Goal: Communication & Community: Share content

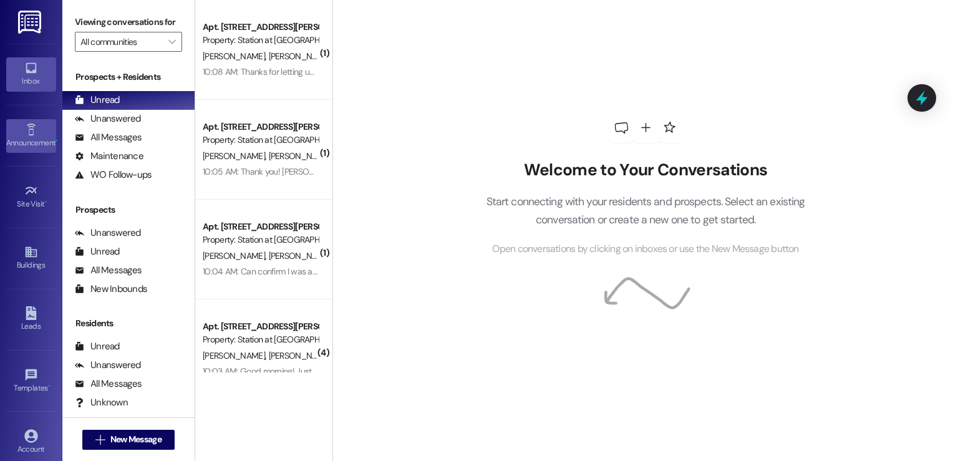
click at [49, 129] on link "Announcement •" at bounding box center [31, 136] width 50 height 34
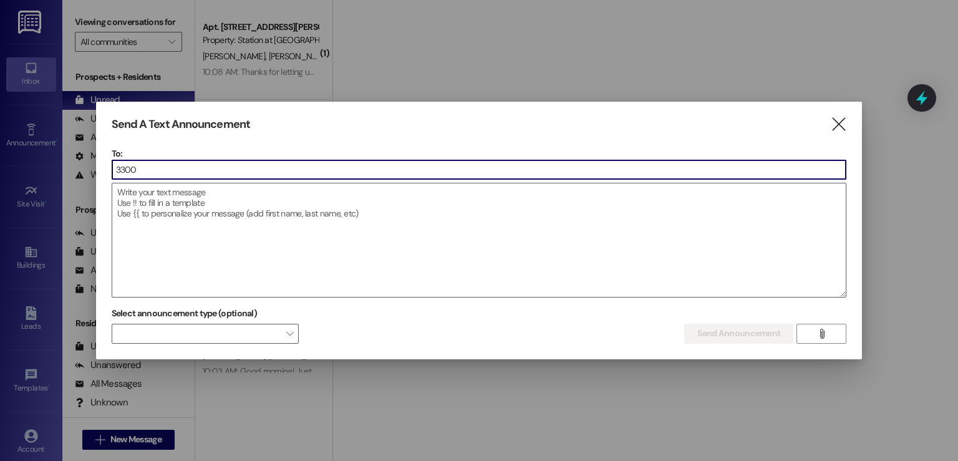
click at [145, 164] on input "3300" at bounding box center [479, 169] width 734 height 19
type input "3300"
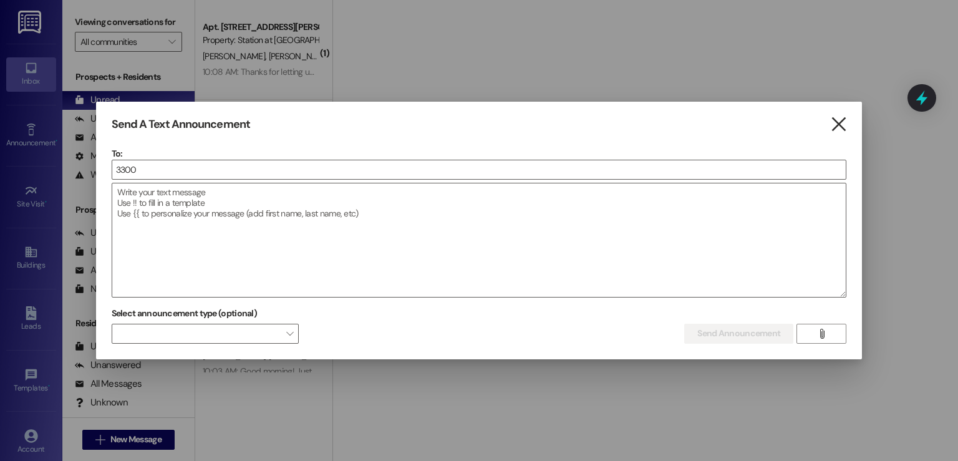
click at [844, 124] on icon "" at bounding box center [839, 124] width 17 height 13
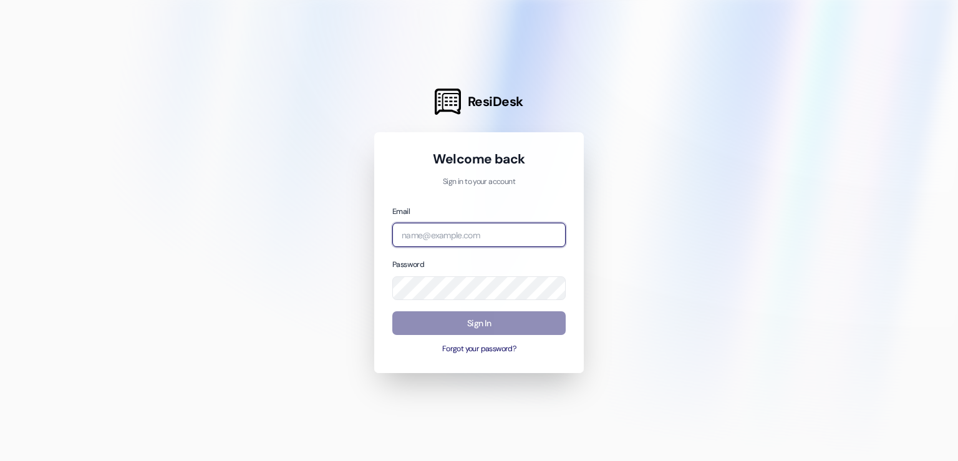
type input "[EMAIL_ADDRESS][DOMAIN_NAME]"
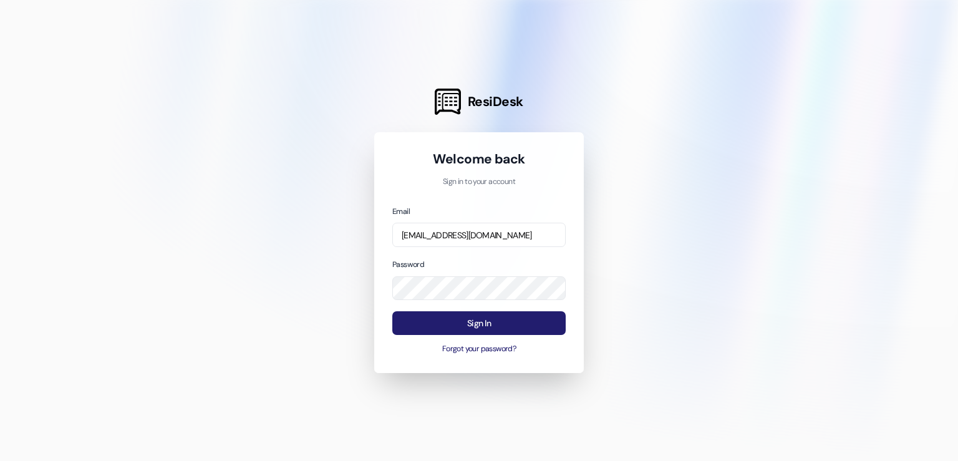
click at [458, 326] on button "Sign In" at bounding box center [478, 323] width 173 height 24
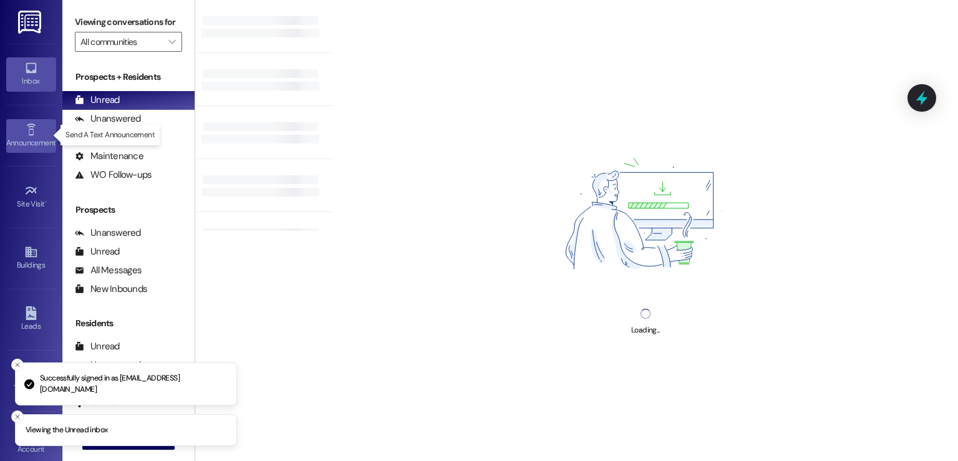
click at [23, 137] on div "Announcement •" at bounding box center [31, 143] width 62 height 12
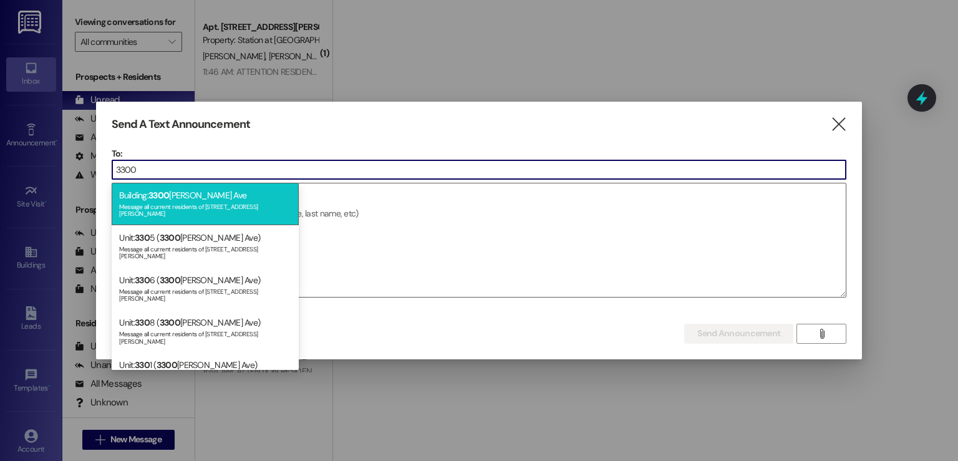
type input "3300"
click at [186, 187] on div "Building: [STREET_ADDRESS][PERSON_NAME] Message all current residents of [STREE…" at bounding box center [205, 204] width 187 height 42
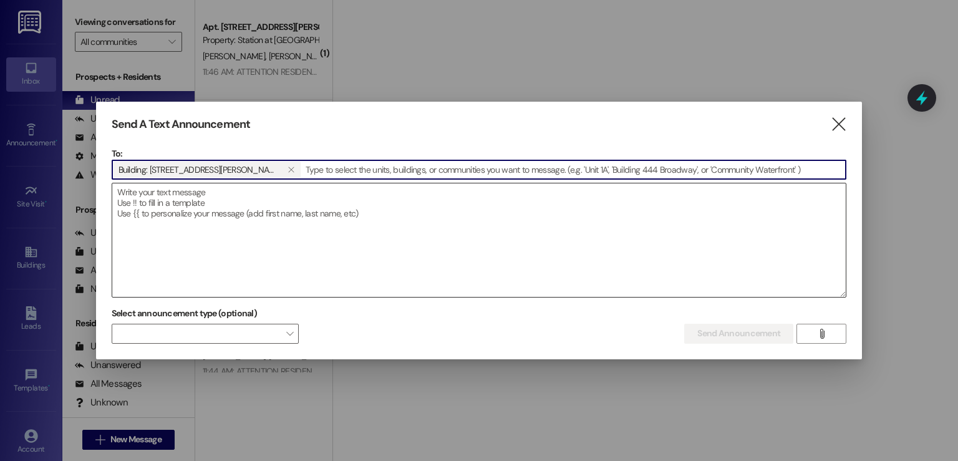
click at [178, 205] on textarea at bounding box center [479, 240] width 734 height 114
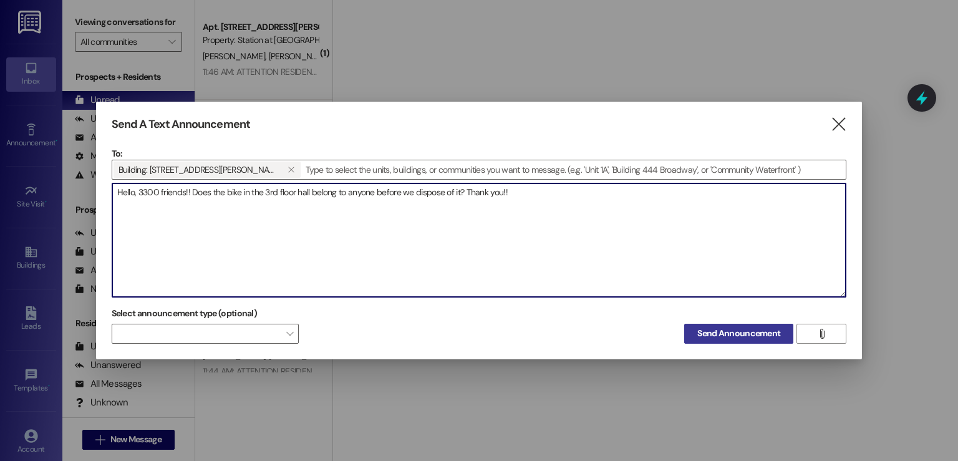
type textarea "Hello, 3300 friends!! Does the bike in the 3rd floor hall belong to anyone befo…"
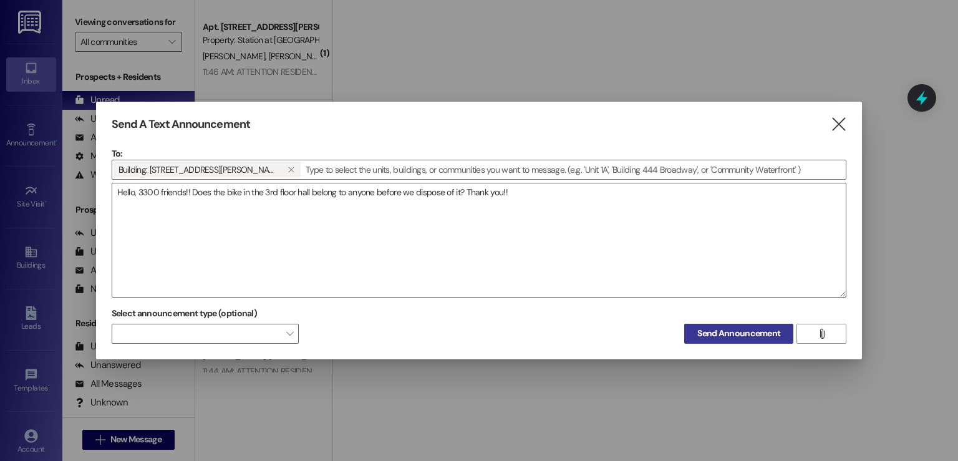
click at [716, 331] on span "Send Announcement" at bounding box center [739, 333] width 83 height 13
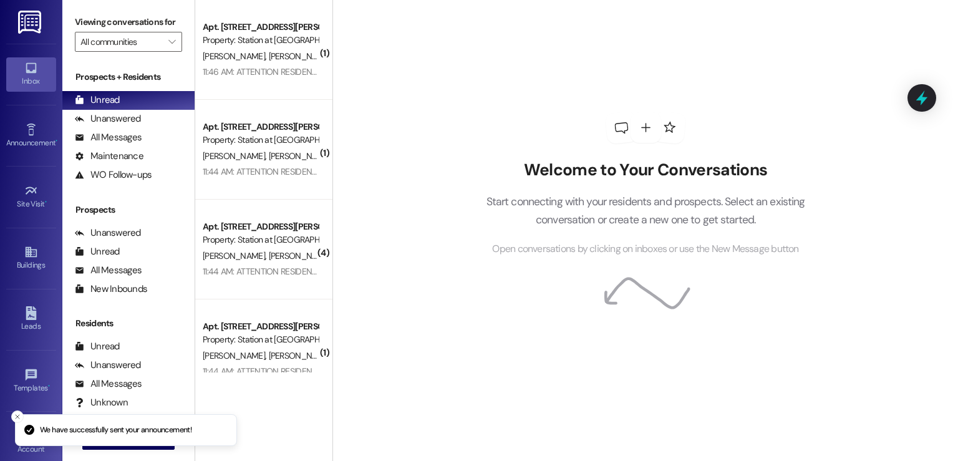
click at [834, 127] on div "Welcome to Your Conversations Start connecting with your residents and prospect…" at bounding box center [646, 230] width 626 height 461
